Goal: Navigation & Orientation: Find specific page/section

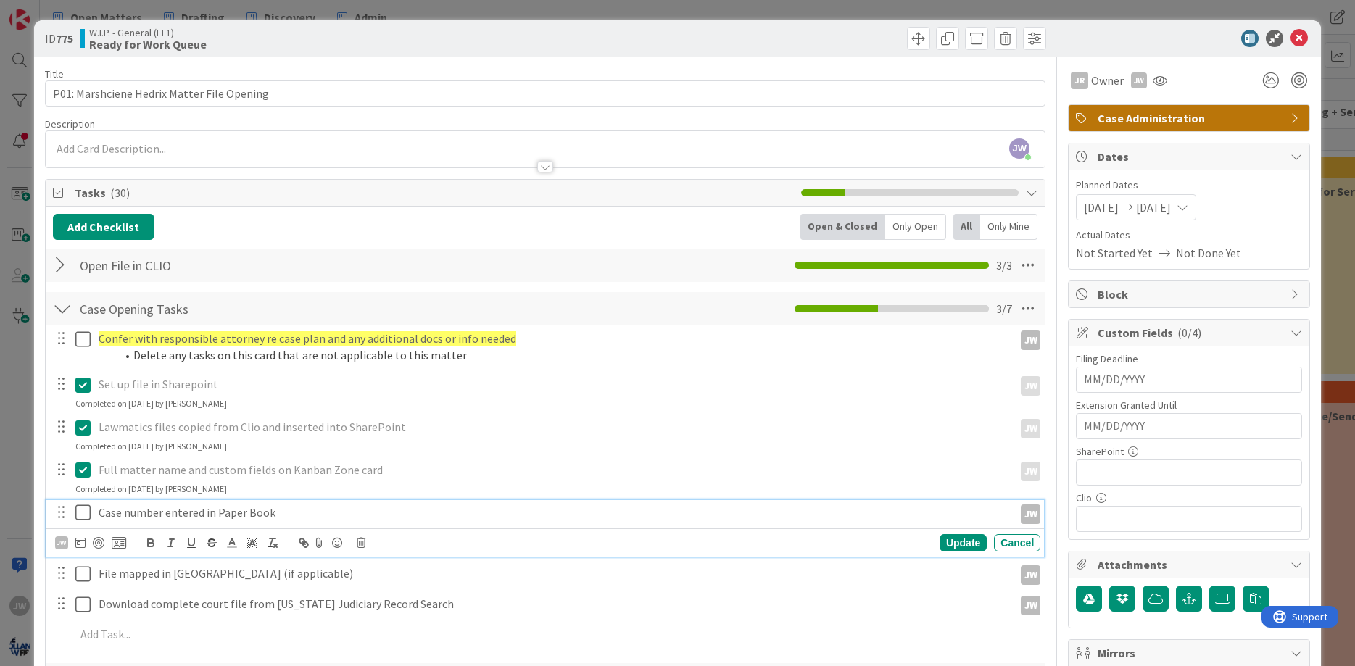
click at [83, 514] on icon at bounding box center [82, 512] width 15 height 17
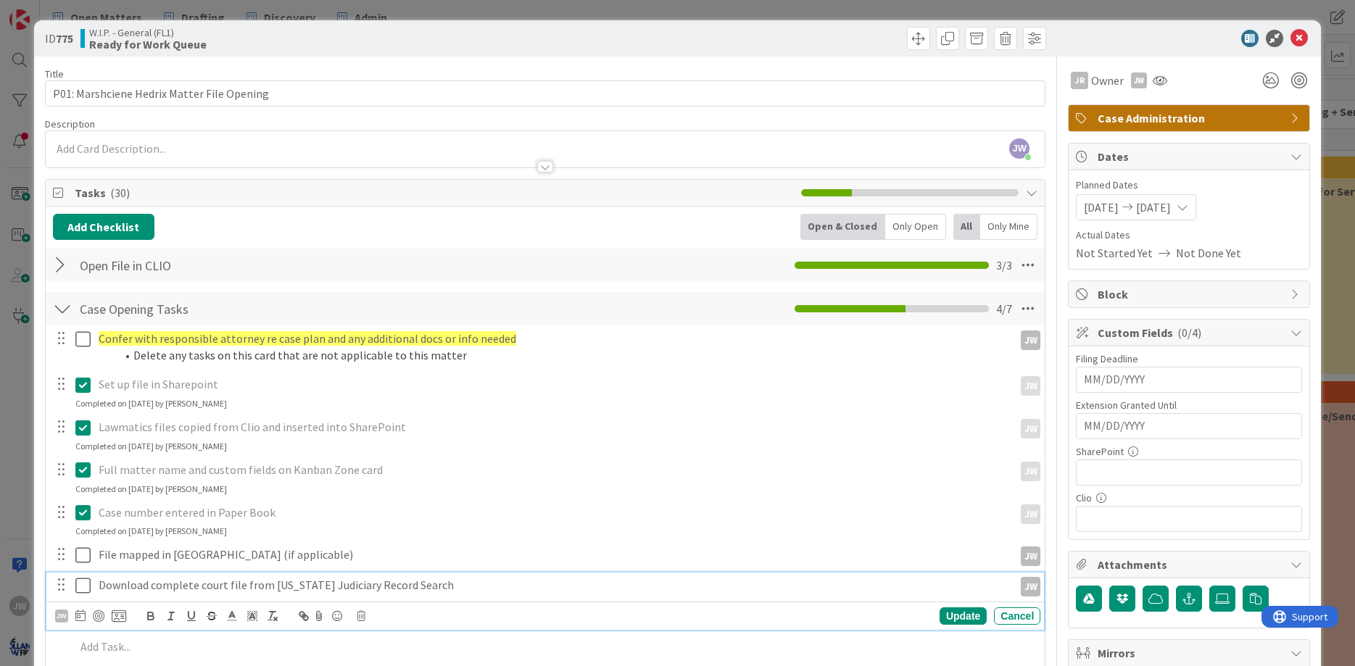
click at [83, 591] on icon at bounding box center [82, 585] width 15 height 17
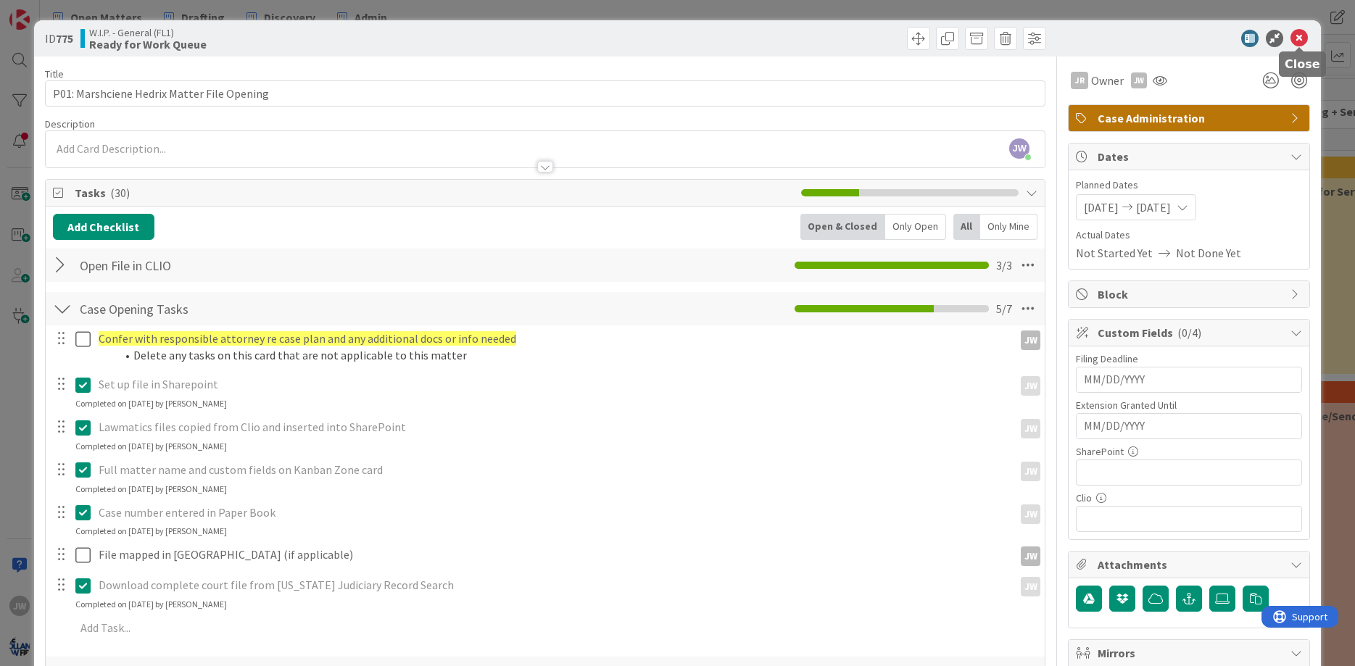
click at [1292, 41] on icon at bounding box center [1298, 38] width 17 height 17
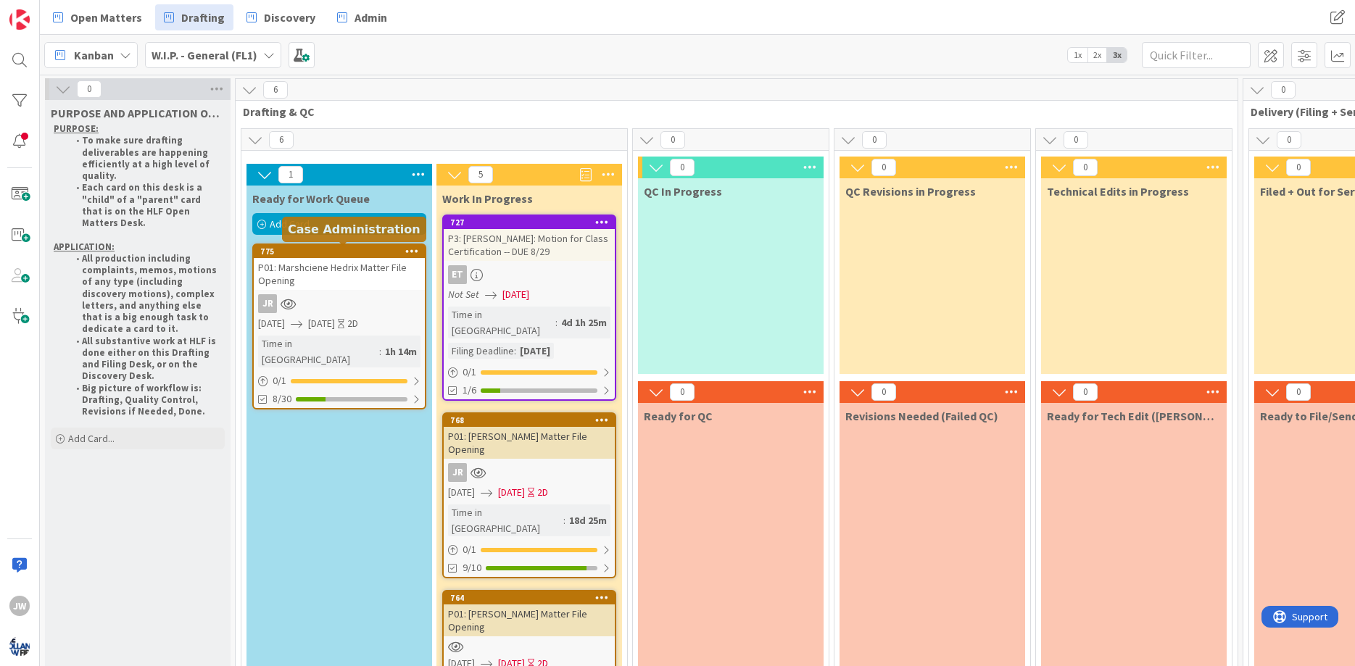
click at [319, 249] on div "775" at bounding box center [342, 251] width 165 height 10
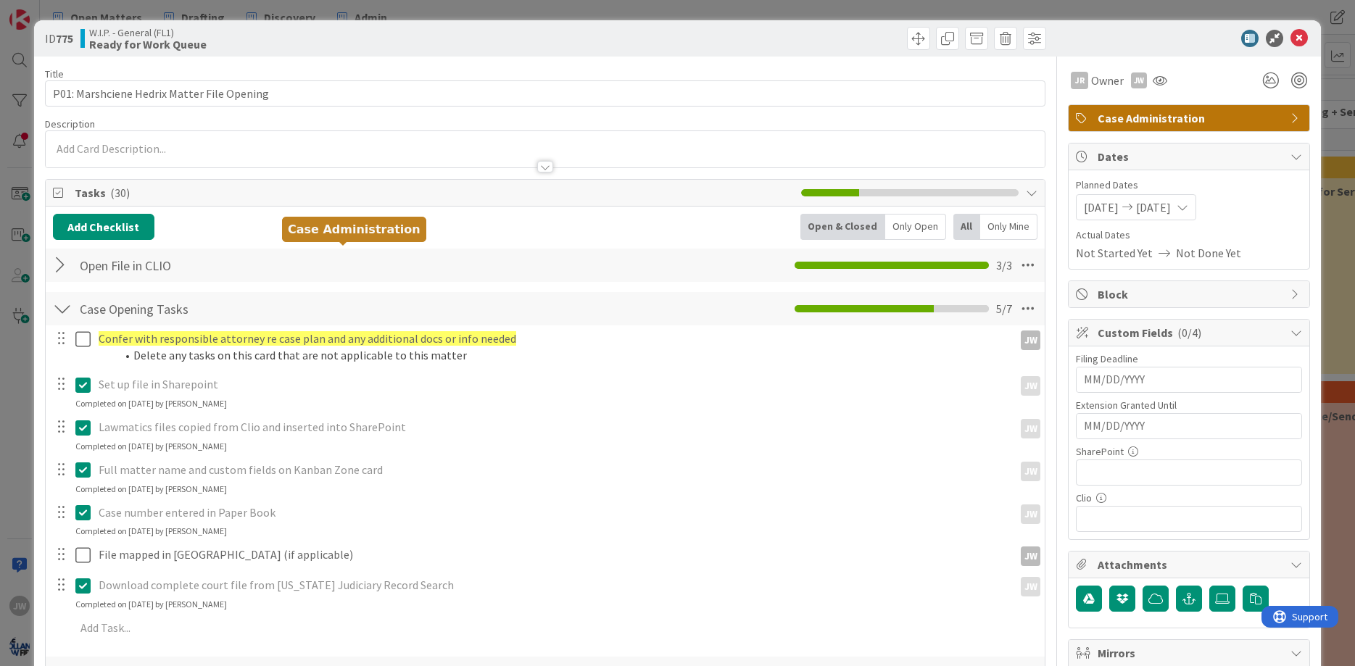
click at [1297, 36] on icon at bounding box center [1298, 38] width 17 height 17
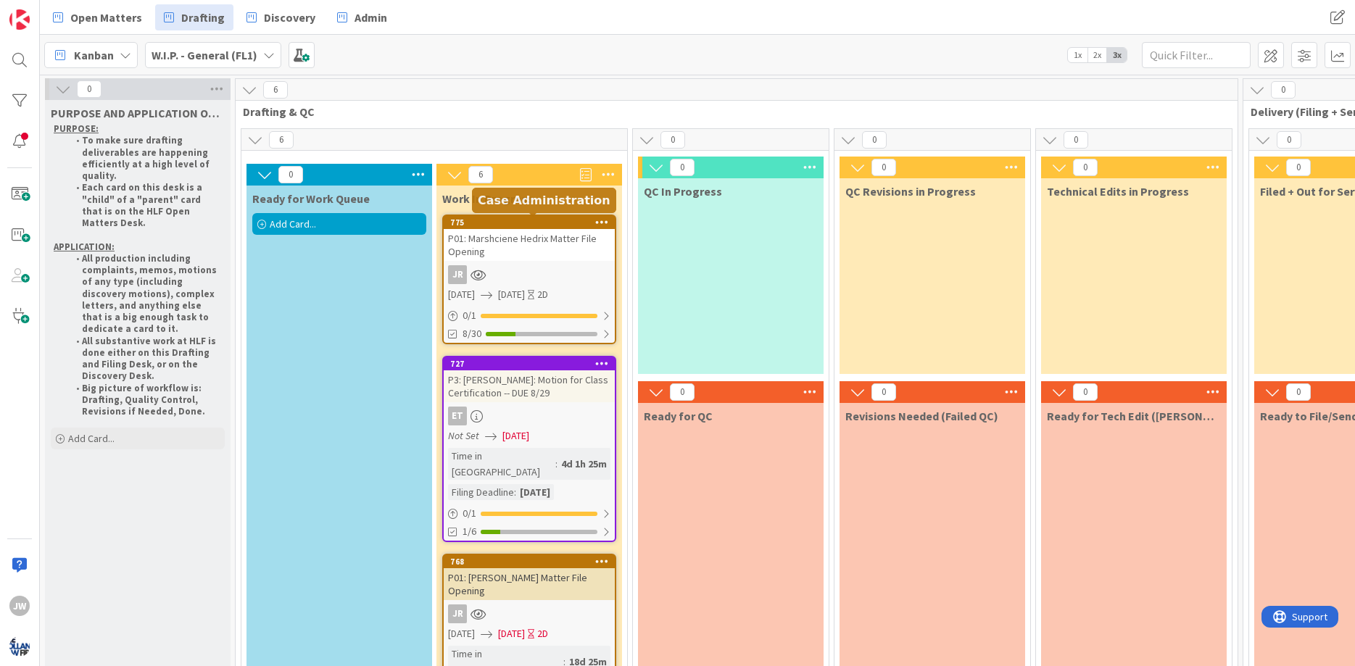
click at [507, 225] on div "775" at bounding box center [532, 222] width 165 height 10
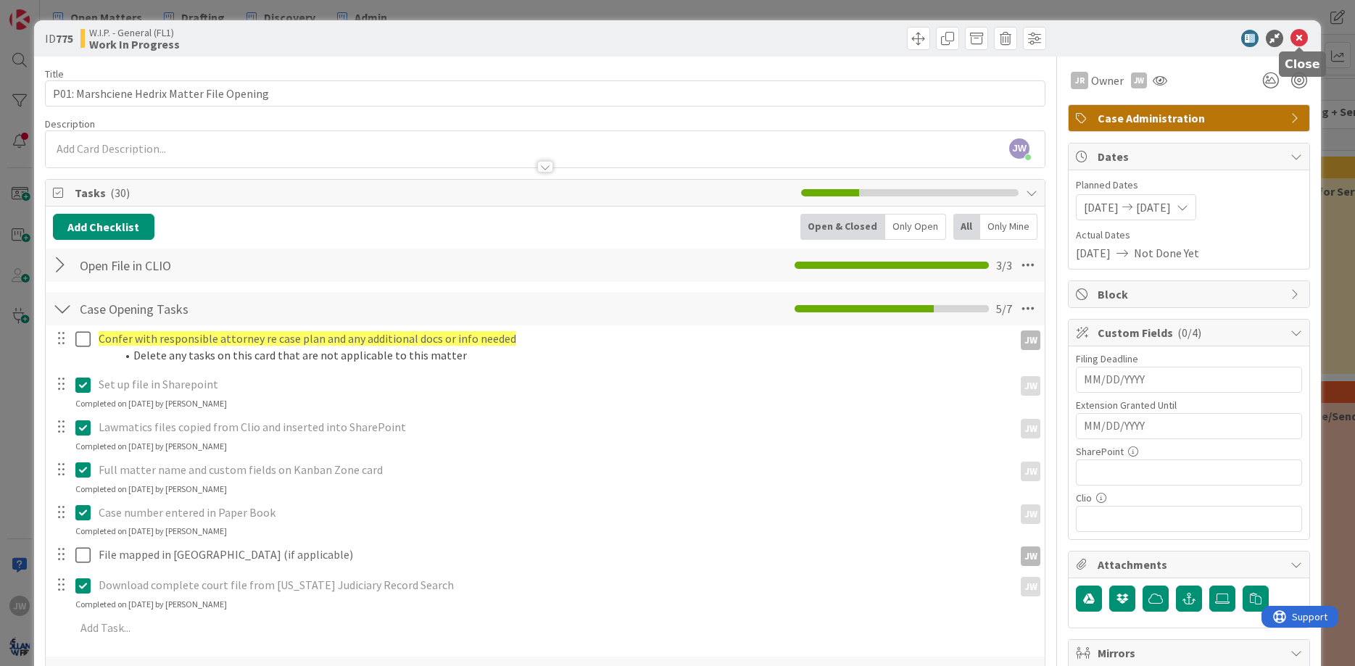
click at [1292, 36] on icon at bounding box center [1298, 38] width 17 height 17
